Goal: Complete application form

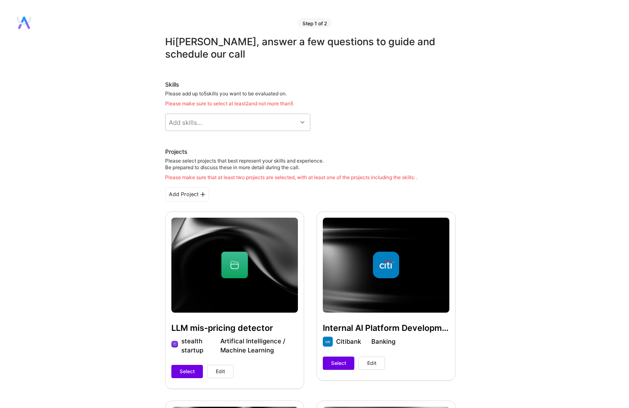
drag, startPoint x: 185, startPoint y: 94, endPoint x: 294, endPoint y: 92, distance: 108.6
click at [294, 92] on div "Please add up to 5 skills you want to be evaluated on. Please make sure to sele…" at bounding box center [310, 98] width 290 height 17
drag, startPoint x: 183, startPoint y: 103, endPoint x: 289, endPoint y: 102, distance: 106.2
click at [289, 102] on div "Please make sure to select at least 2 and not more than 5" at bounding box center [310, 103] width 290 height 7
click at [302, 121] on icon at bounding box center [302, 122] width 4 height 4
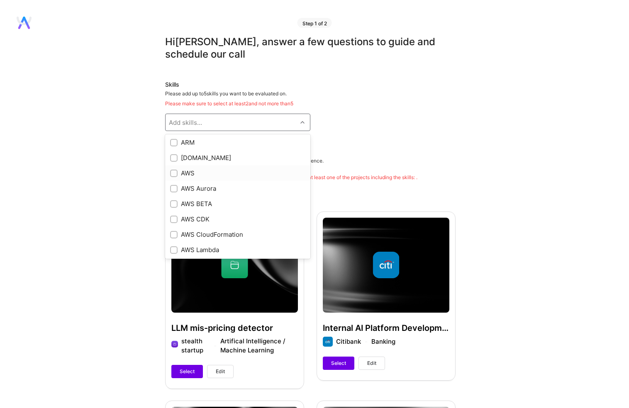
scroll to position [83, 0]
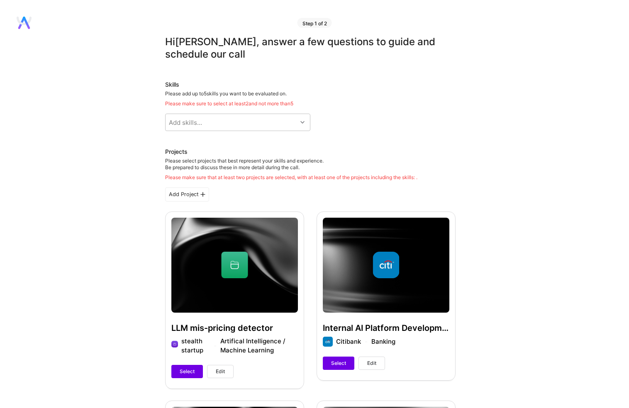
click at [304, 119] on div at bounding box center [303, 122] width 13 height 11
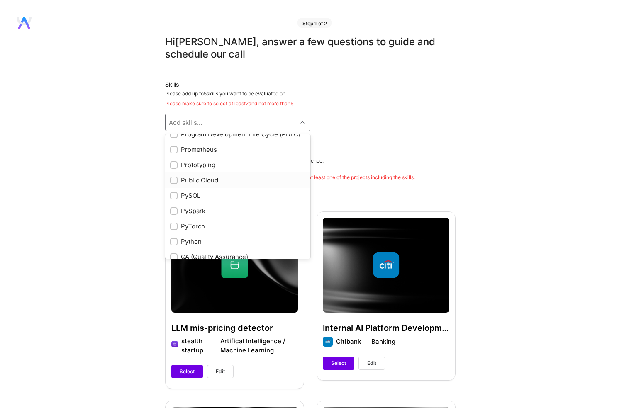
scroll to position [3483, 0]
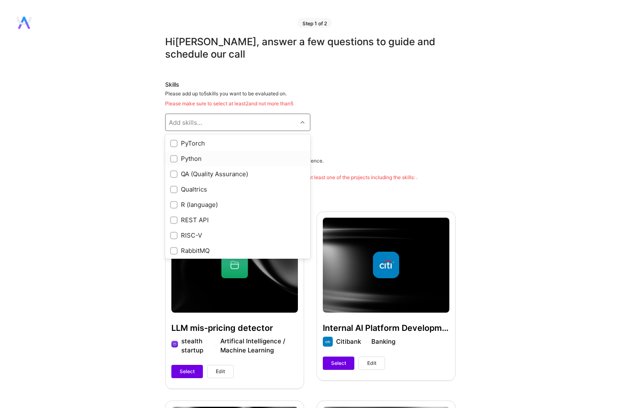
click at [175, 162] on input "checkbox" at bounding box center [175, 159] width 6 height 6
checkbox input "true"
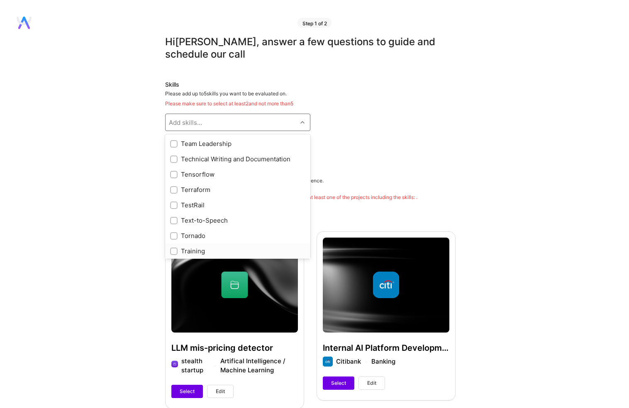
scroll to position [4468, 0]
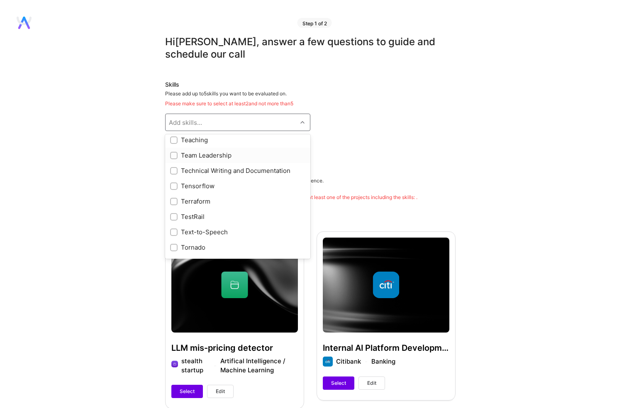
click at [174, 159] on input "checkbox" at bounding box center [175, 156] width 6 height 6
checkbox input "true"
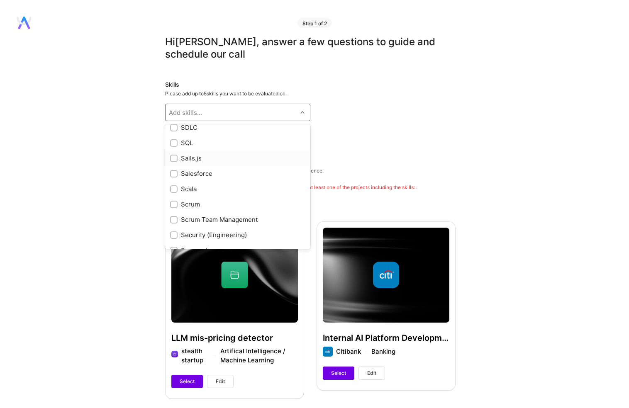
scroll to position [3804, 0]
click at [174, 137] on input "checkbox" at bounding box center [175, 134] width 6 height 6
checkbox input "true"
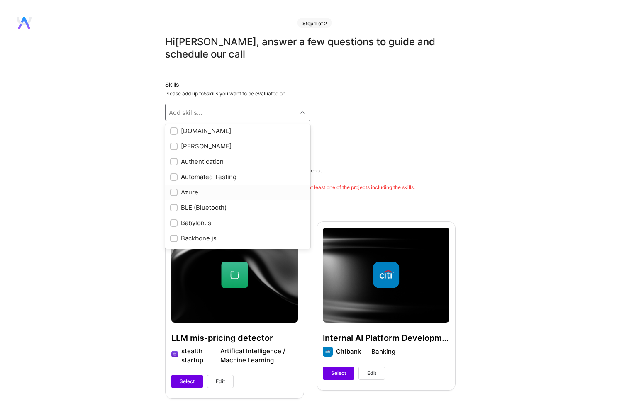
scroll to position [488, 0]
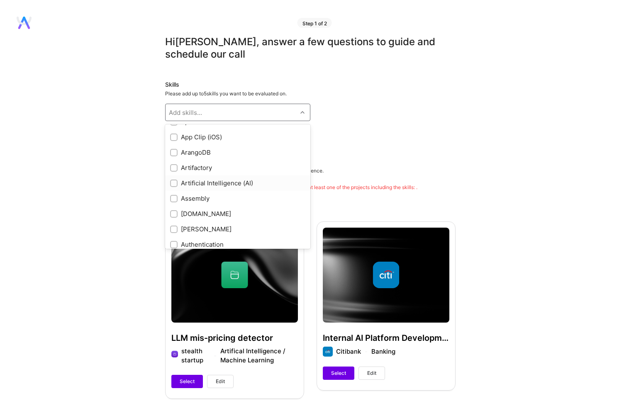
click at [192, 181] on div "Artificial Intelligence (AI)" at bounding box center [237, 183] width 135 height 9
checkbox input "true"
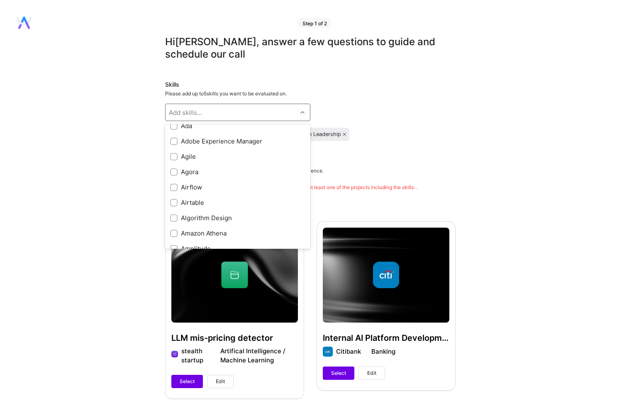
scroll to position [249, 0]
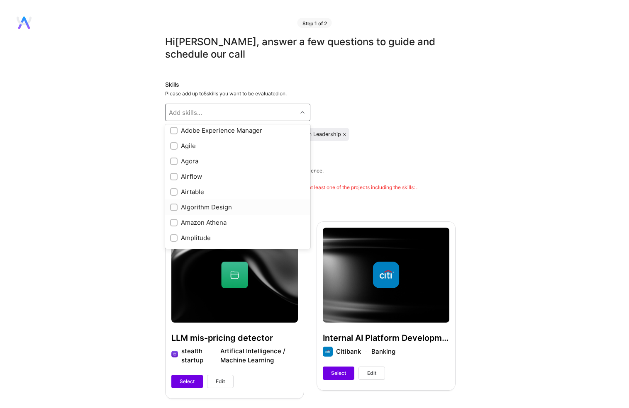
click at [197, 206] on div "Algorithm Design" at bounding box center [237, 207] width 135 height 9
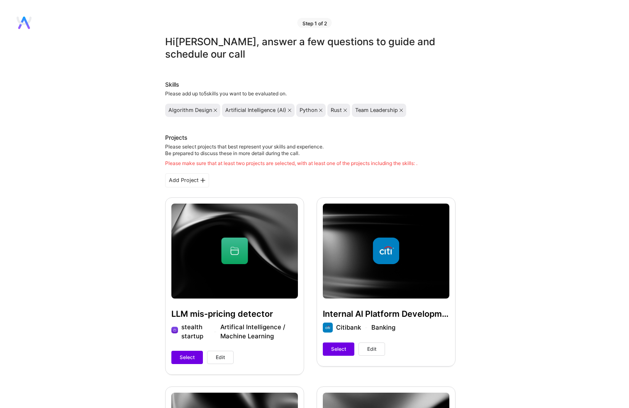
click at [214, 110] on icon at bounding box center [215, 110] width 3 height 3
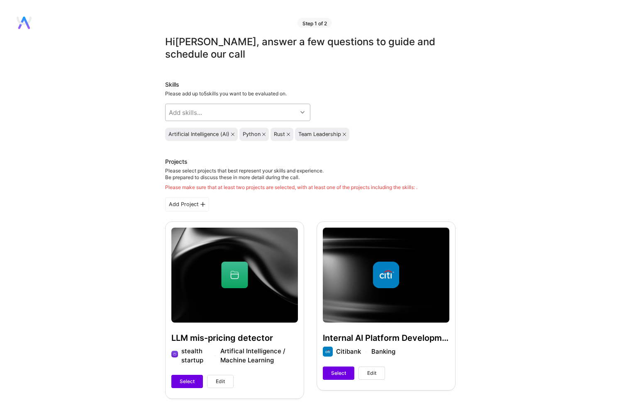
click at [301, 111] on icon at bounding box center [302, 112] width 4 height 4
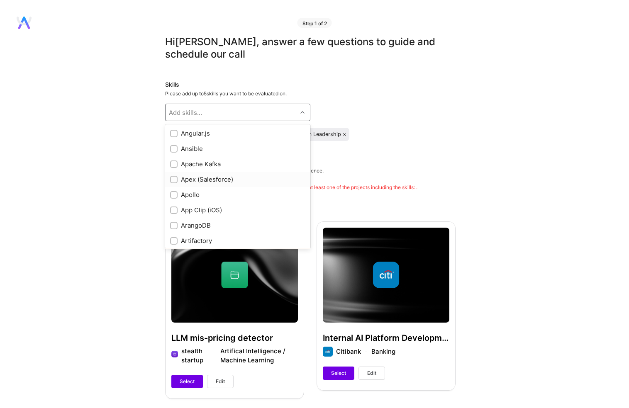
scroll to position [498, 0]
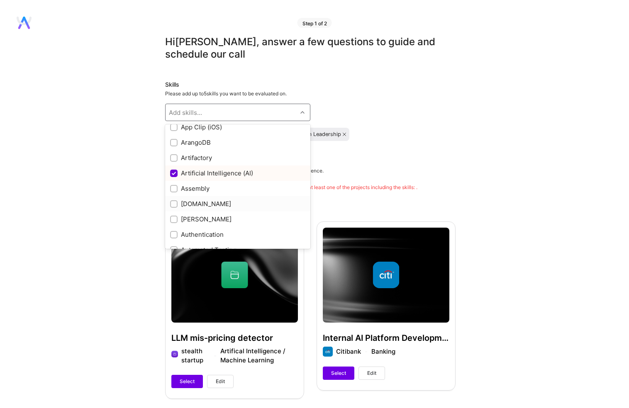
click at [172, 203] on input "checkbox" at bounding box center [175, 205] width 6 height 6
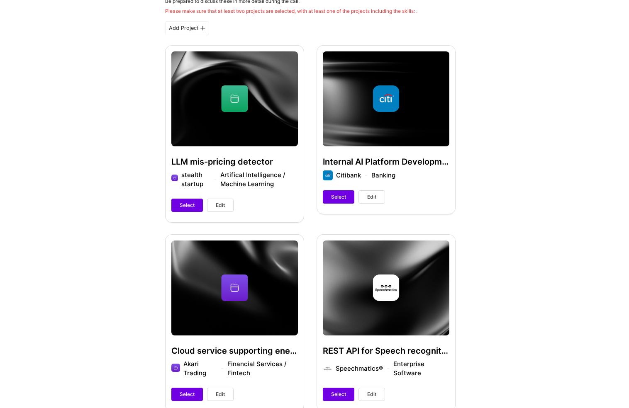
scroll to position [166, 0]
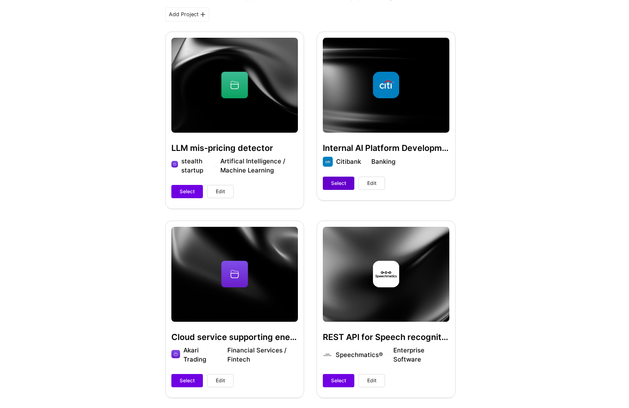
click at [340, 181] on span "Select" at bounding box center [338, 183] width 15 height 7
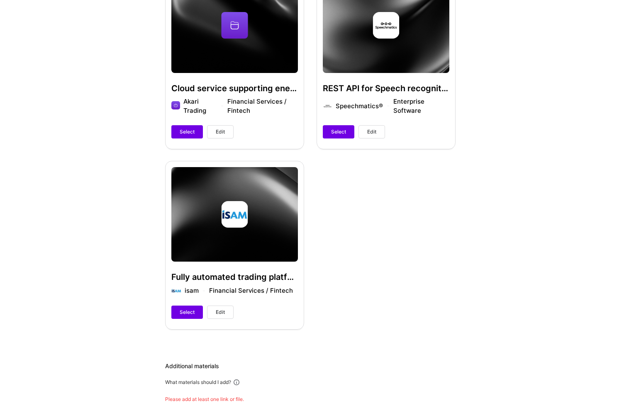
scroll to position [332, 0]
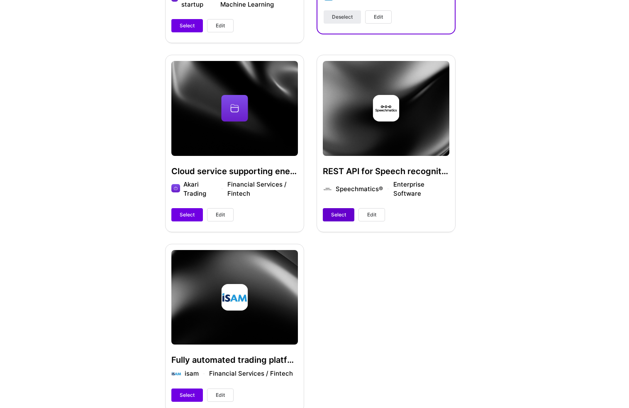
drag, startPoint x: 336, startPoint y: 210, endPoint x: 338, endPoint y: 215, distance: 5.4
click at [336, 211] on button "Select" at bounding box center [339, 214] width 32 height 13
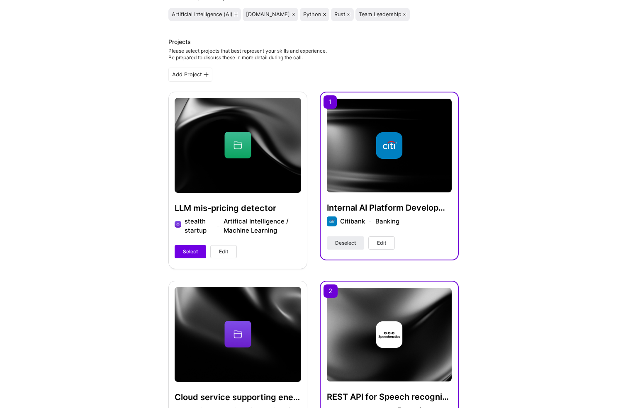
scroll to position [71, 0]
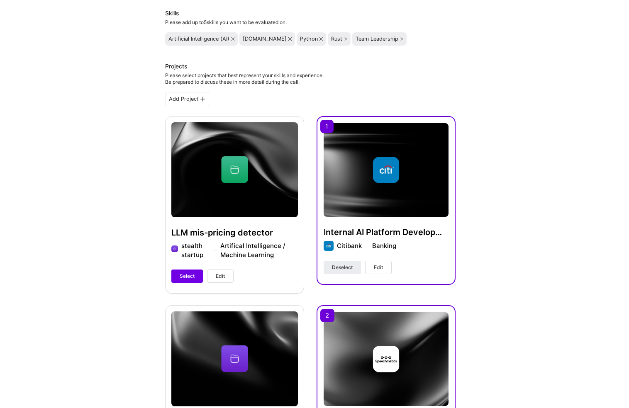
click at [232, 171] on div "LLM mis-pricing detector stealth startup Artifical Intelligence / Machine Learn…" at bounding box center [234, 204] width 139 height 177
click at [226, 273] on button "Edit" at bounding box center [220, 275] width 27 height 13
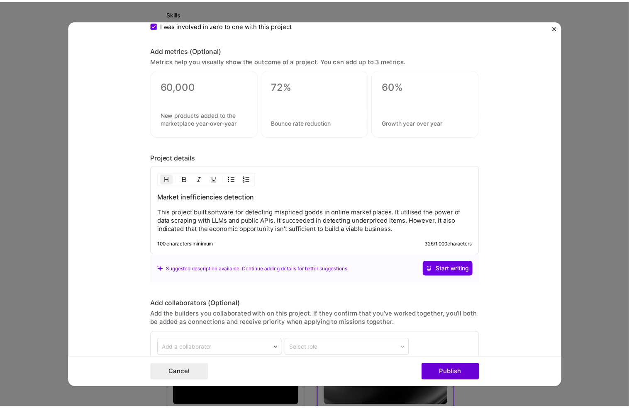
scroll to position [824, 0]
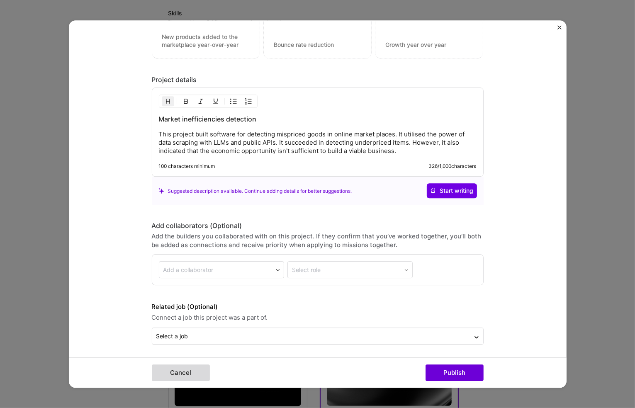
click at [163, 377] on button "Cancel" at bounding box center [181, 372] width 58 height 17
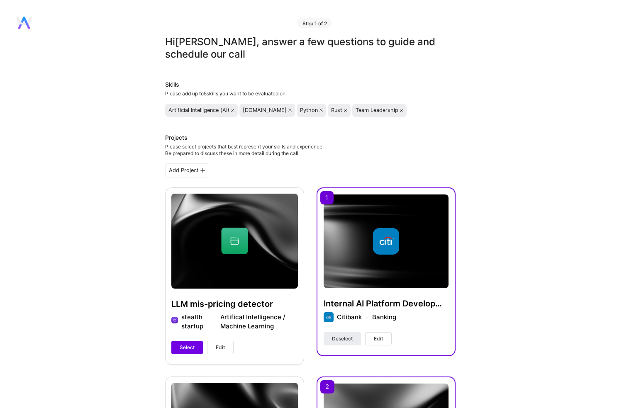
scroll to position [83, 0]
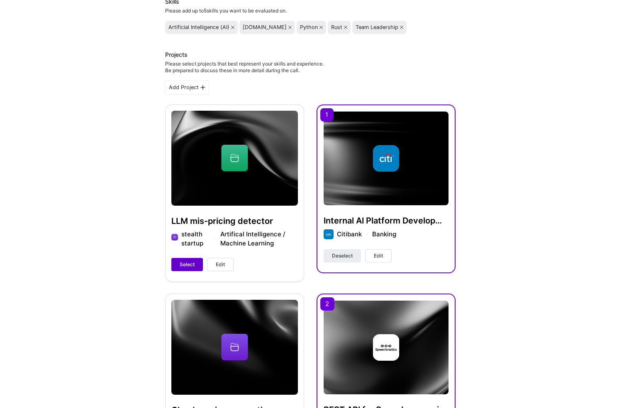
click at [176, 265] on button "Select" at bounding box center [187, 264] width 32 height 13
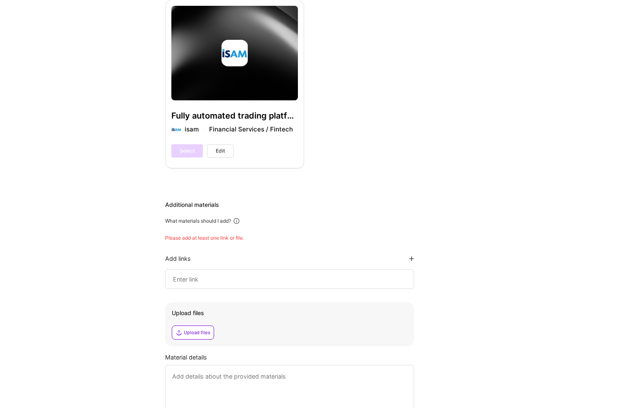
scroll to position [580, 0]
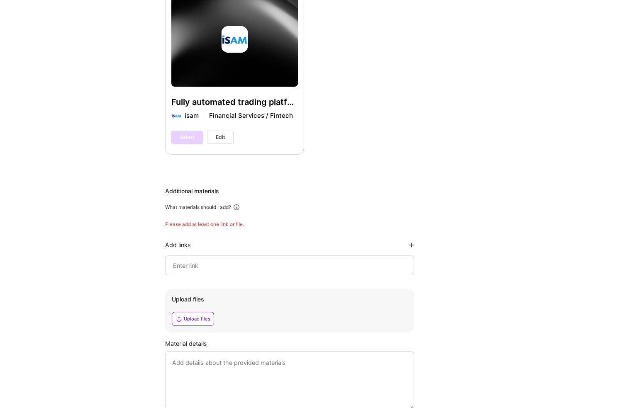
click at [205, 263] on input at bounding box center [289, 265] width 235 height 10
paste input "[URL]"
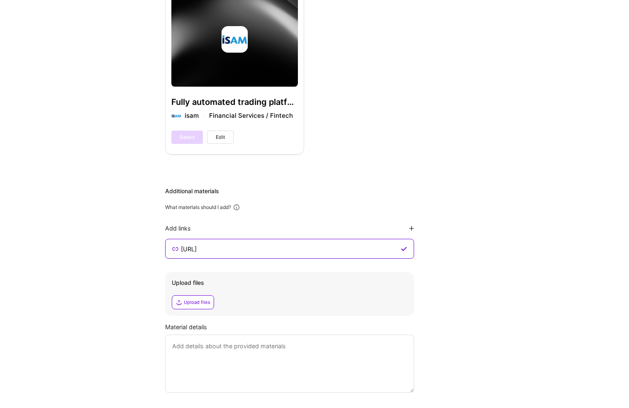
type input "[URL]"
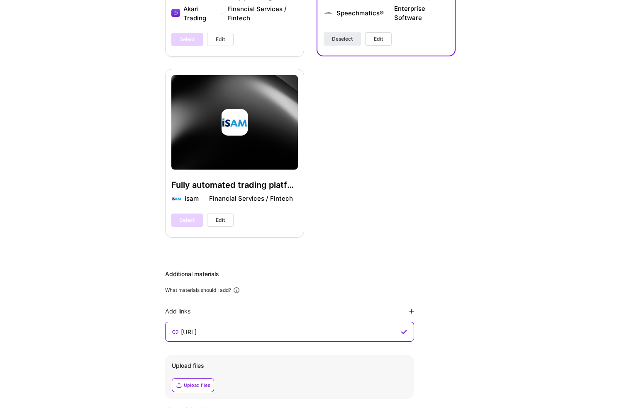
scroll to position [635, 0]
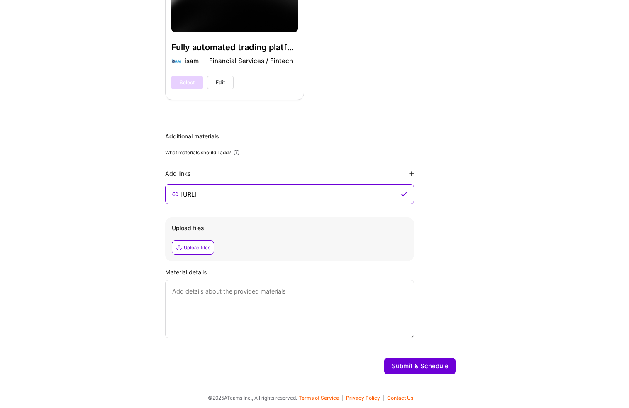
click at [286, 298] on textarea at bounding box center [289, 309] width 249 height 58
type textarea "Aldea is an AI centric start-up I currently work for through my [DOMAIN_NAME] c…"
click at [423, 366] on button "Submit & Schedule" at bounding box center [419, 366] width 71 height 17
